Goal: Task Accomplishment & Management: Manage account settings

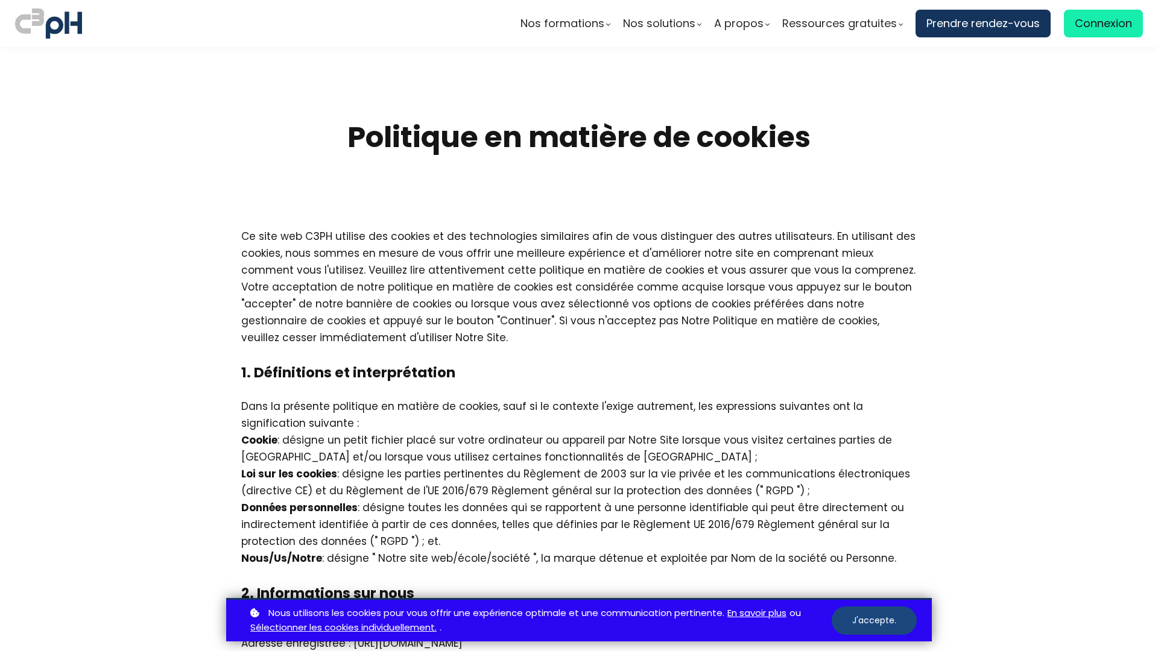
click at [874, 621] on button "J'accepte." at bounding box center [874, 621] width 85 height 28
